Goal: Feedback & Contribution: Leave review/rating

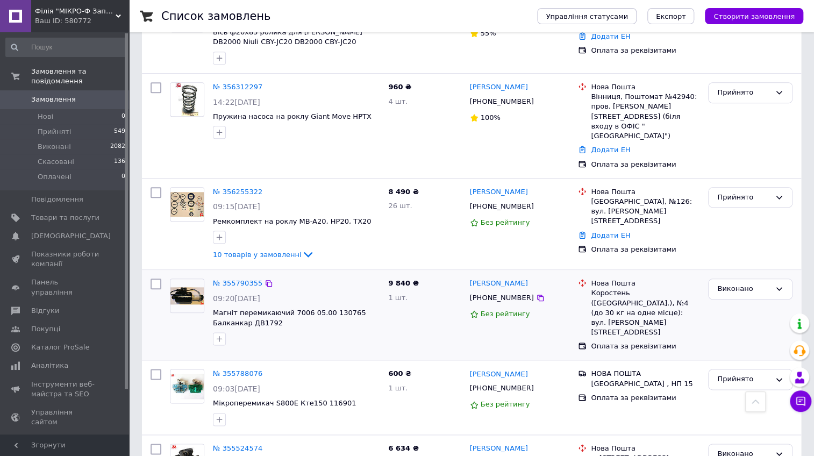
scroll to position [489, 0]
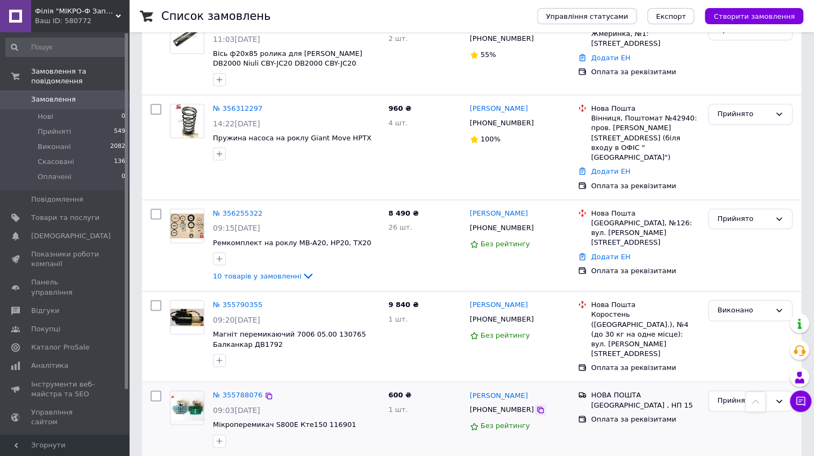
click at [537, 406] on icon at bounding box center [540, 409] width 6 height 6
click at [536, 405] on icon at bounding box center [540, 409] width 9 height 9
click at [536, 224] on icon at bounding box center [540, 228] width 9 height 9
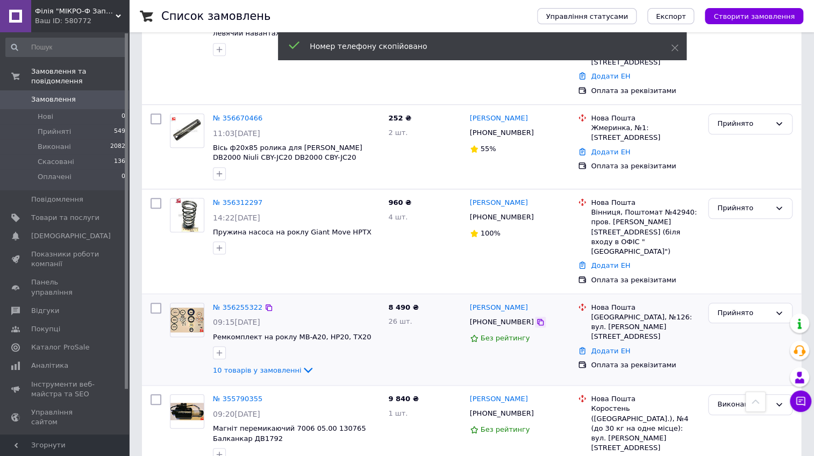
scroll to position [391, 0]
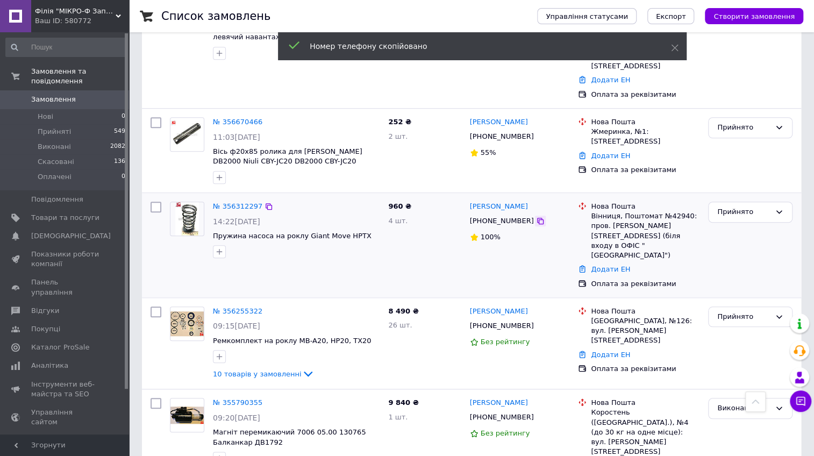
click at [537, 218] on icon at bounding box center [540, 221] width 6 height 6
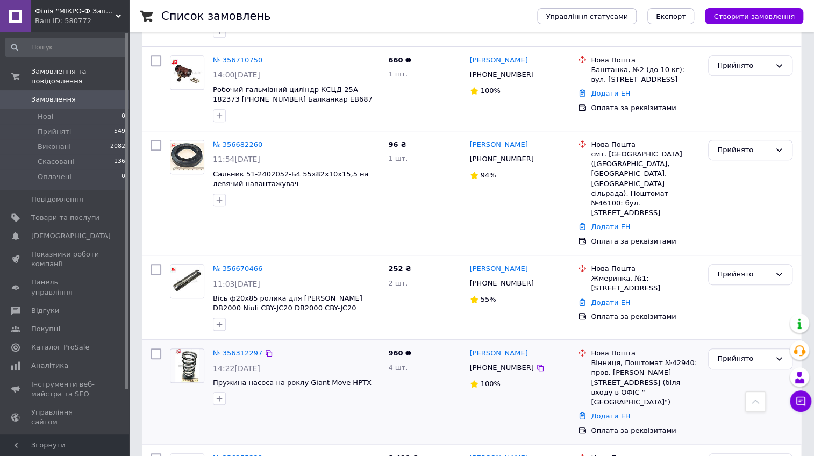
scroll to position [293, 0]
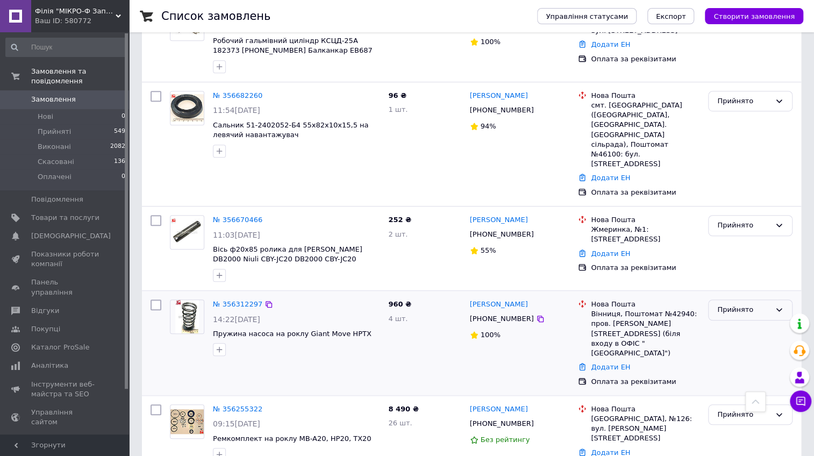
click at [740, 304] on div "Прийнято" at bounding box center [743, 309] width 53 height 11
click at [735, 323] on li "Виконано" at bounding box center [749, 333] width 83 height 20
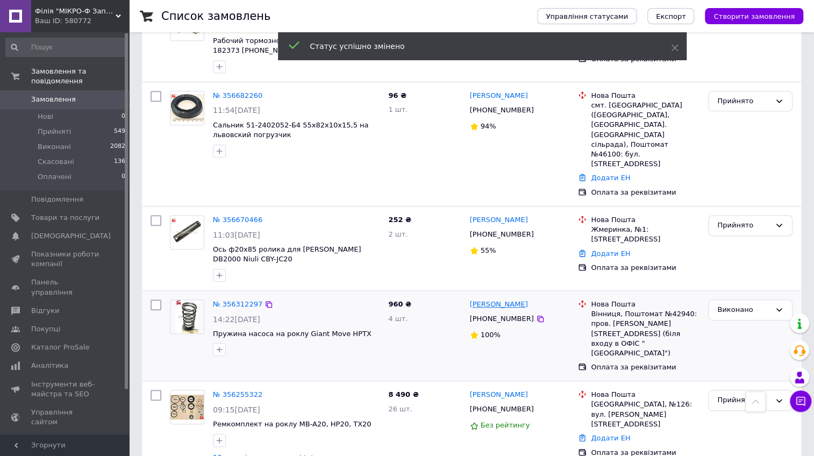
click at [508, 299] on link "[PERSON_NAME]" at bounding box center [499, 304] width 58 height 10
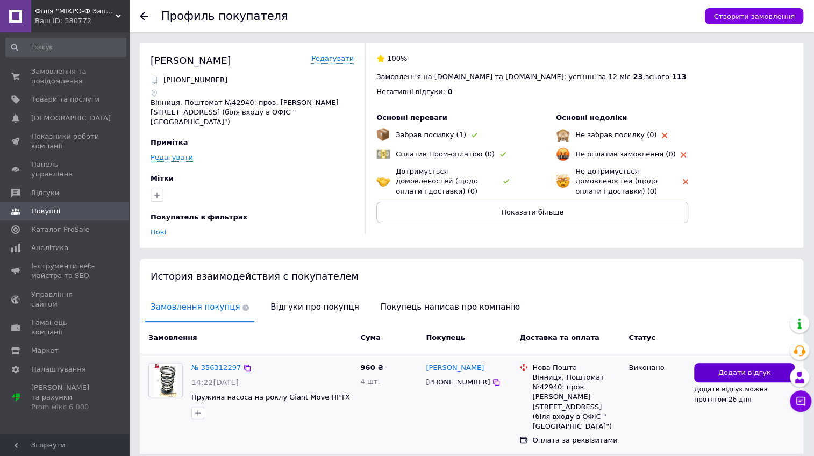
click at [745, 368] on span "Додати відгук" at bounding box center [744, 373] width 53 height 10
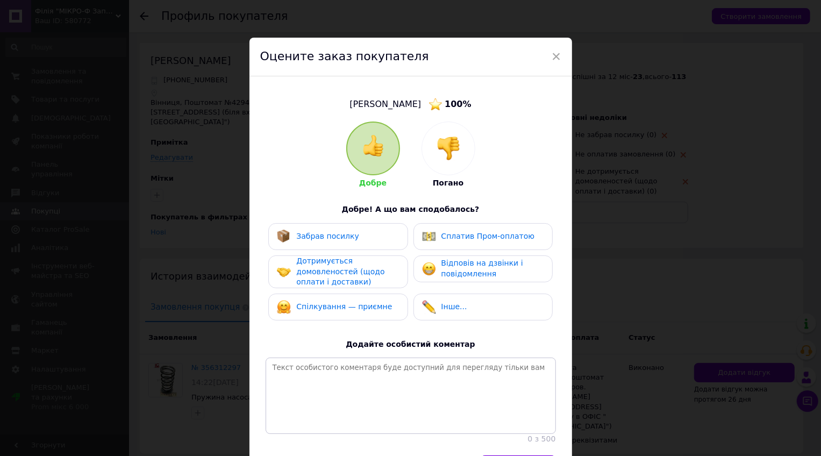
click at [374, 239] on div "Забрав посилку" at bounding box center [338, 237] width 122 height 14
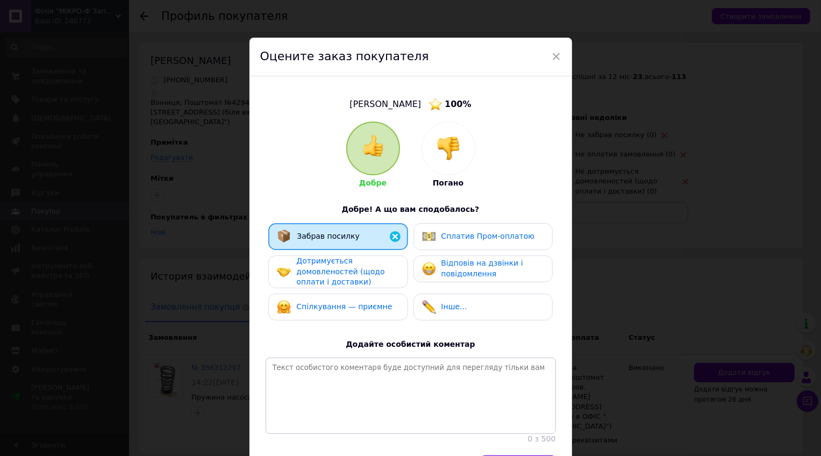
click at [373, 274] on div "Дотримується домовленостей (щодо оплати і доставки)" at bounding box center [347, 272] width 102 height 32
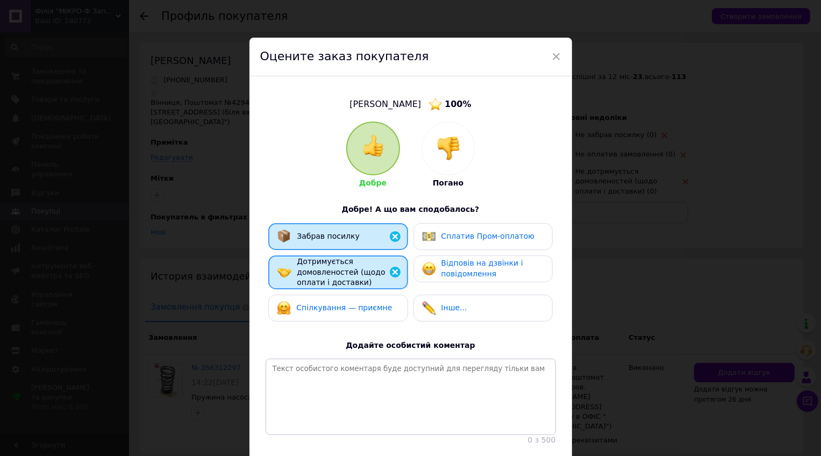
click at [373, 307] on span "Спілкування — приємне" at bounding box center [344, 307] width 96 height 9
click at [526, 270] on div "Відповів на дзвінки і повідомлення" at bounding box center [492, 268] width 102 height 21
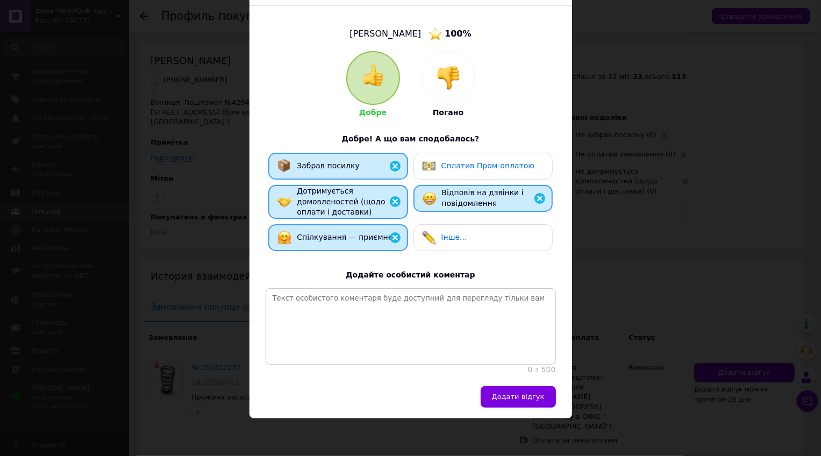
scroll to position [83, 0]
click at [527, 405] on button "Додати відгук" at bounding box center [518, 397] width 75 height 22
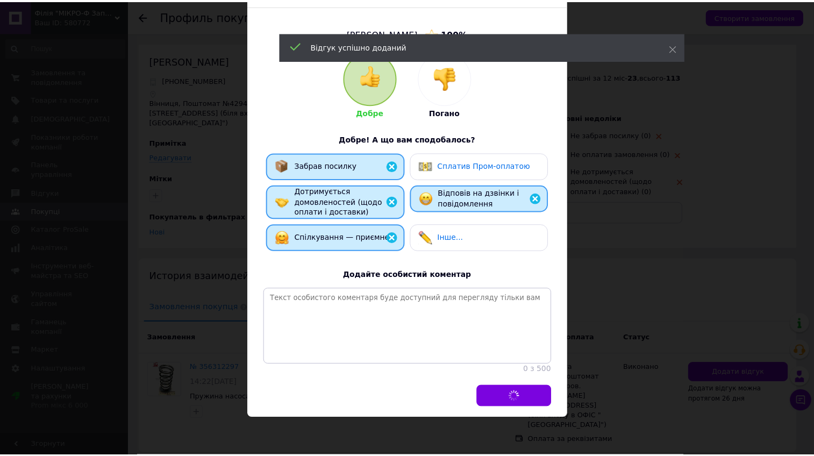
scroll to position [0, 0]
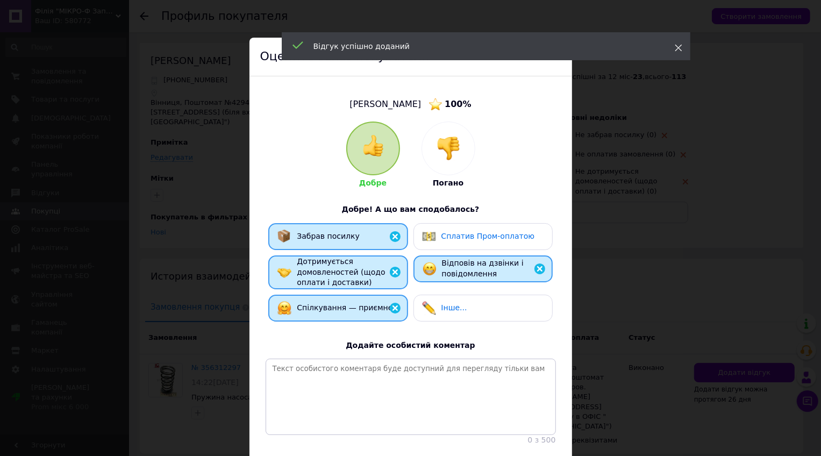
click at [678, 47] on use at bounding box center [678, 48] width 7 height 7
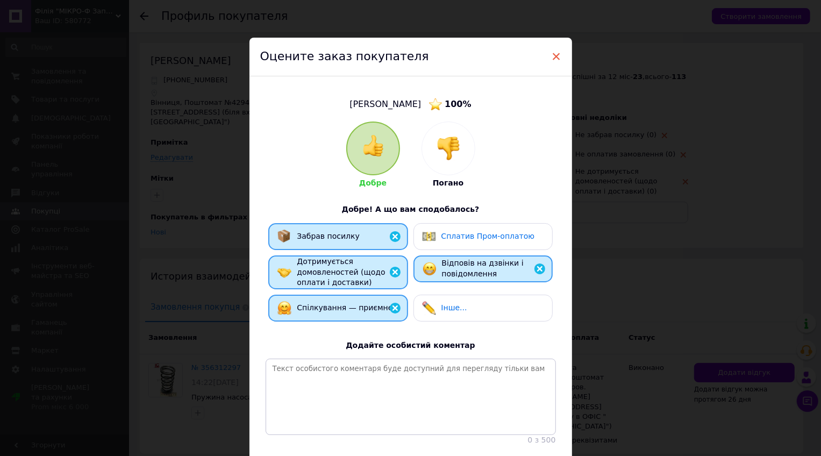
click at [554, 56] on span "×" at bounding box center [557, 56] width 10 height 18
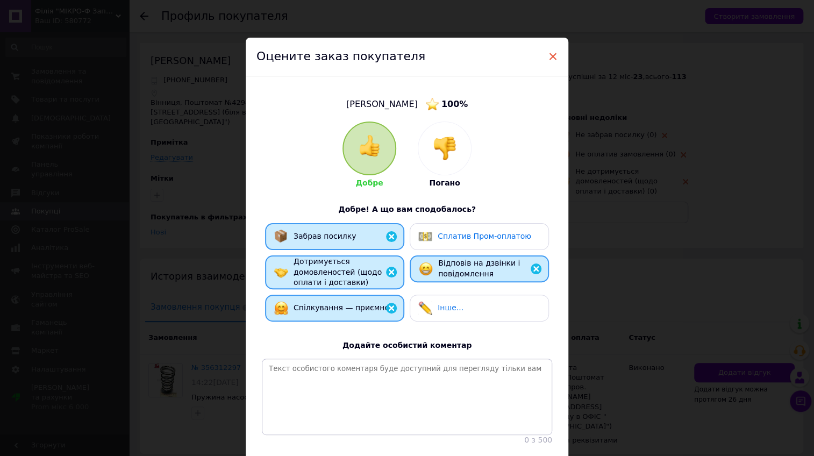
click at [548, 57] on span "×" at bounding box center [553, 56] width 10 height 18
click at [166, 42] on div "× Оцените заказ покупателя [PERSON_NAME] 100 % Добре Погано Добре! А що вам спо…" at bounding box center [407, 228] width 814 height 456
